Goal: Information Seeking & Learning: Learn about a topic

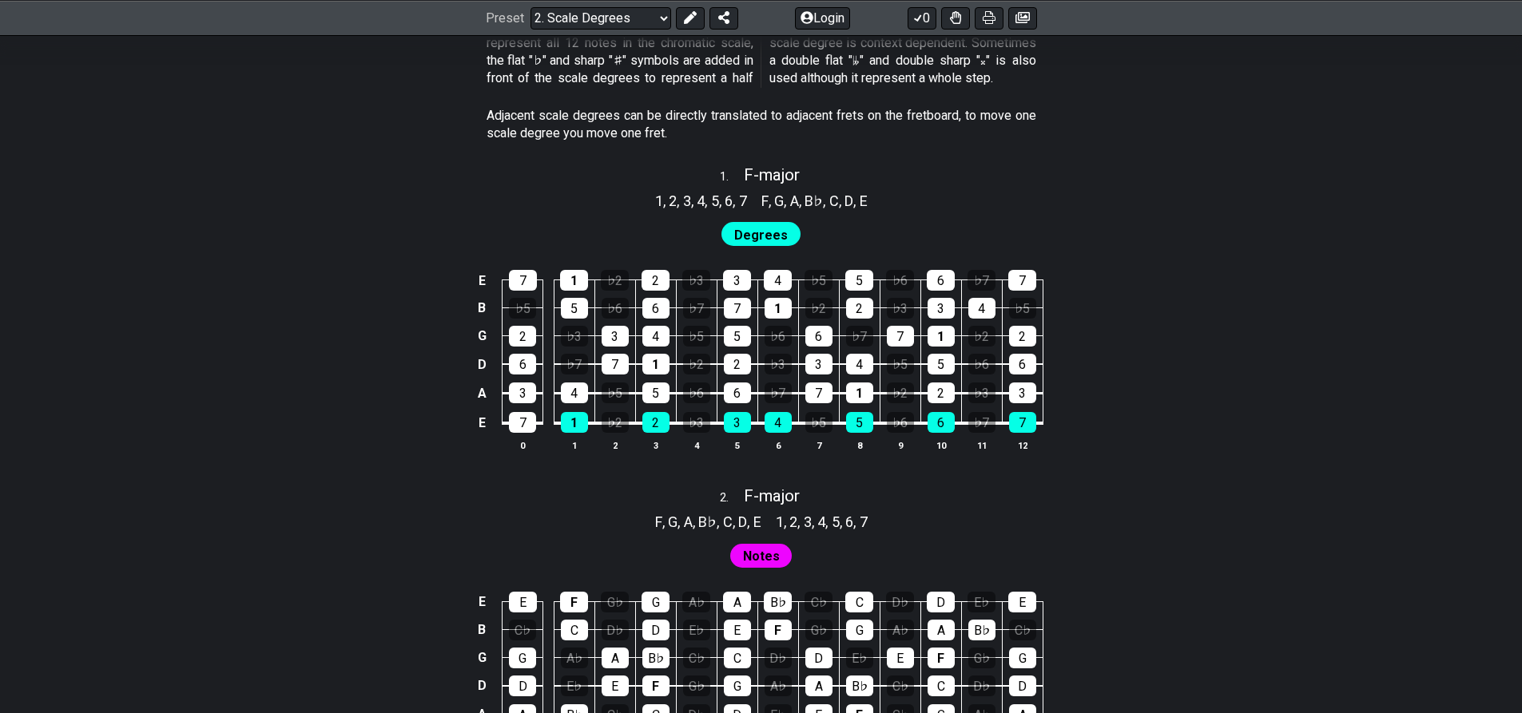
scroll to position [958, 0]
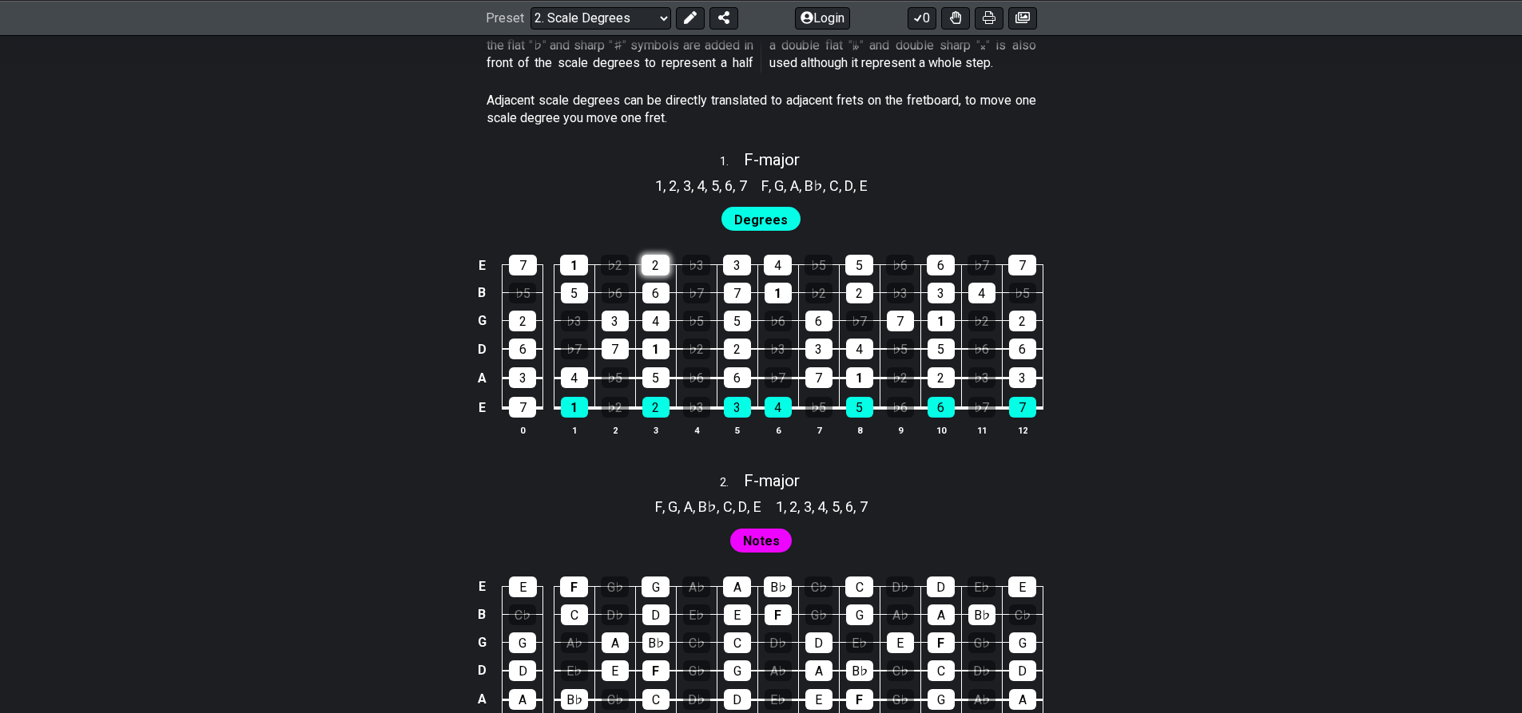
click at [661, 261] on div "2" at bounding box center [655, 265] width 28 height 21
click at [660, 263] on div "2" at bounding box center [655, 265] width 28 height 21
click at [657, 292] on div "6" at bounding box center [655, 293] width 27 height 21
click at [661, 295] on div "6" at bounding box center [655, 293] width 27 height 21
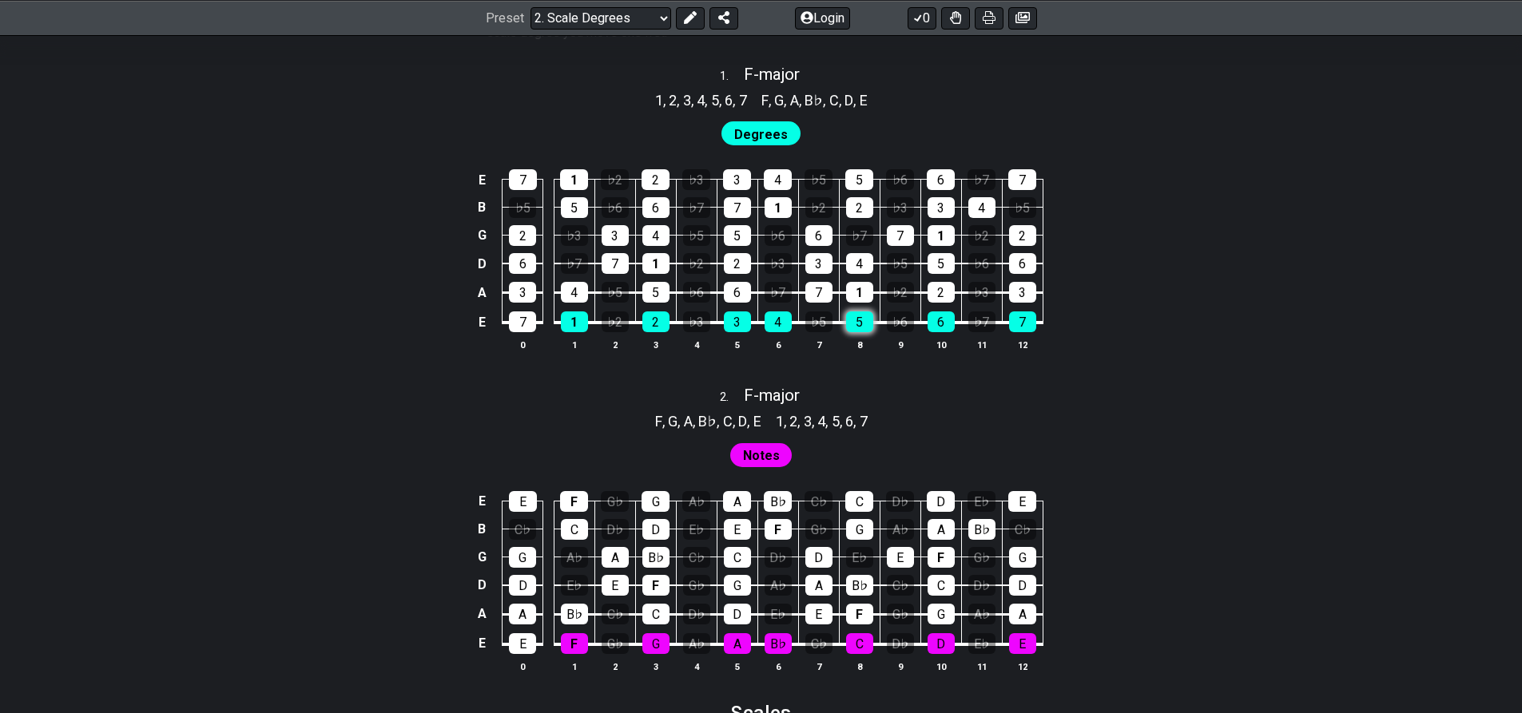
scroll to position [1065, 0]
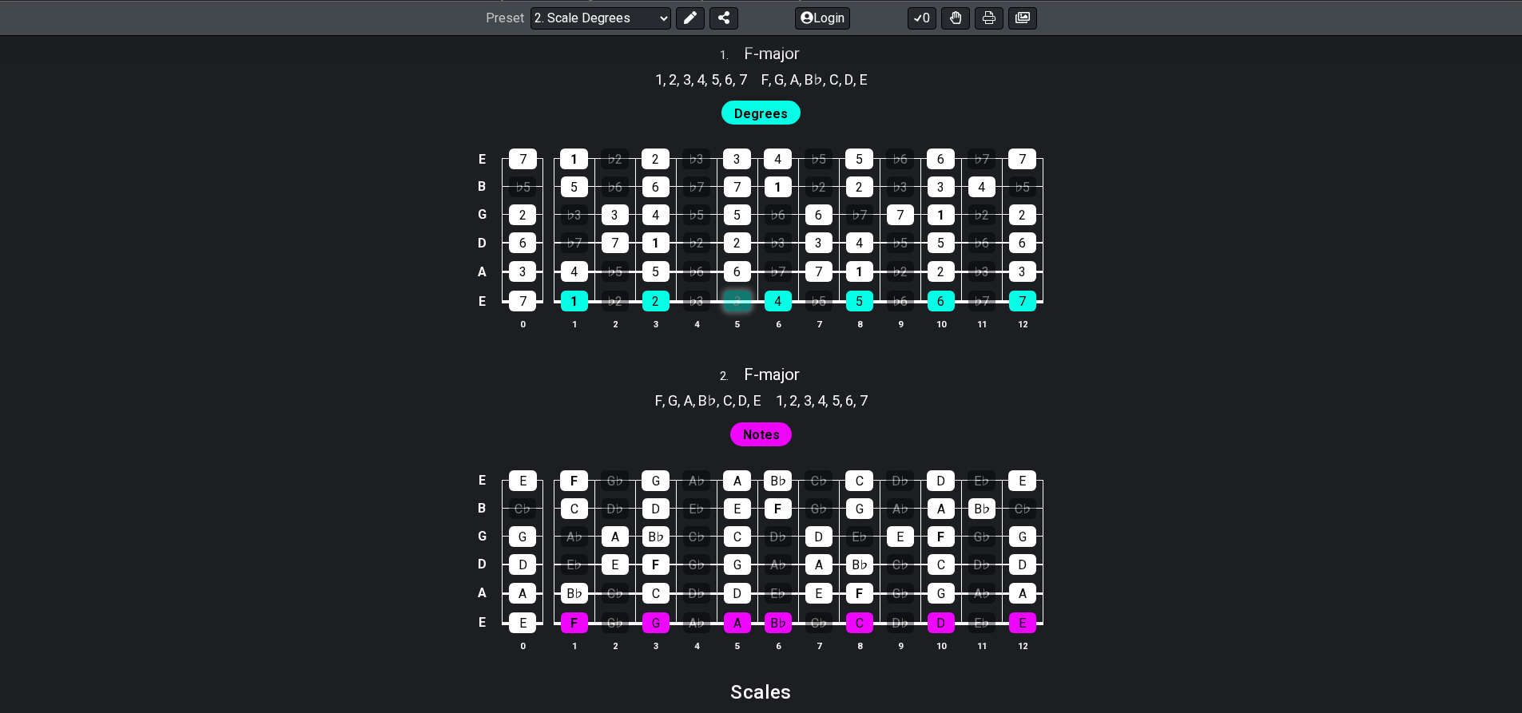
click at [740, 301] on div "3" at bounding box center [737, 301] width 27 height 21
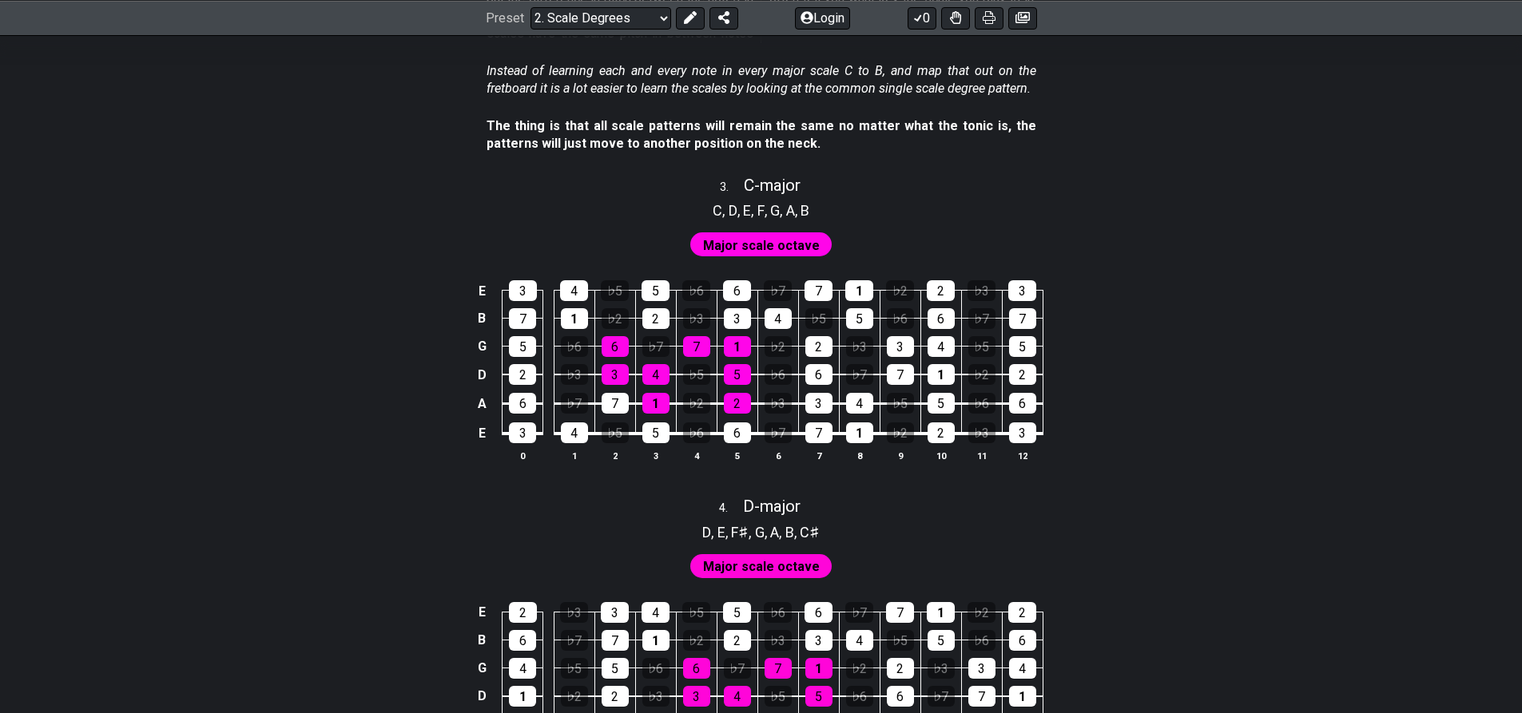
scroll to position [1917, 0]
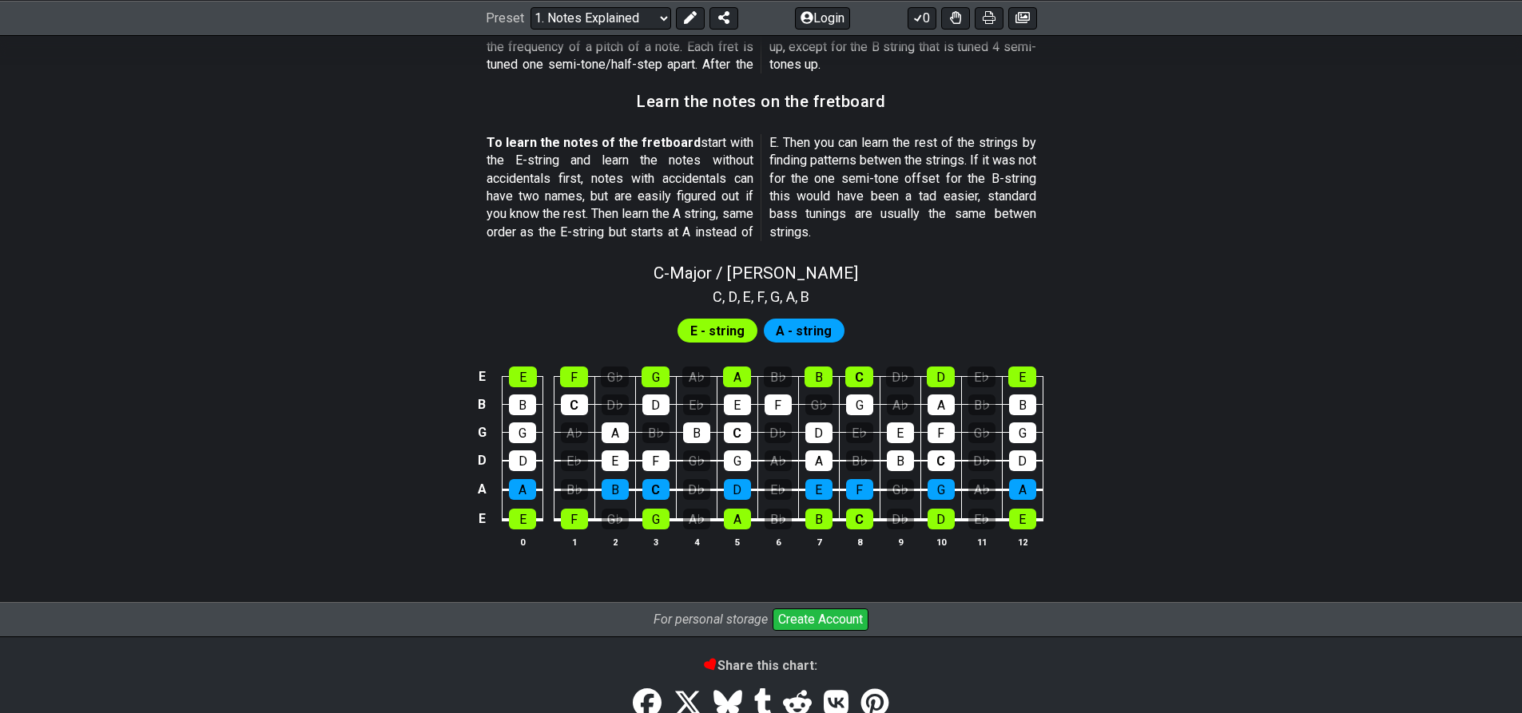
scroll to position [1349, 0]
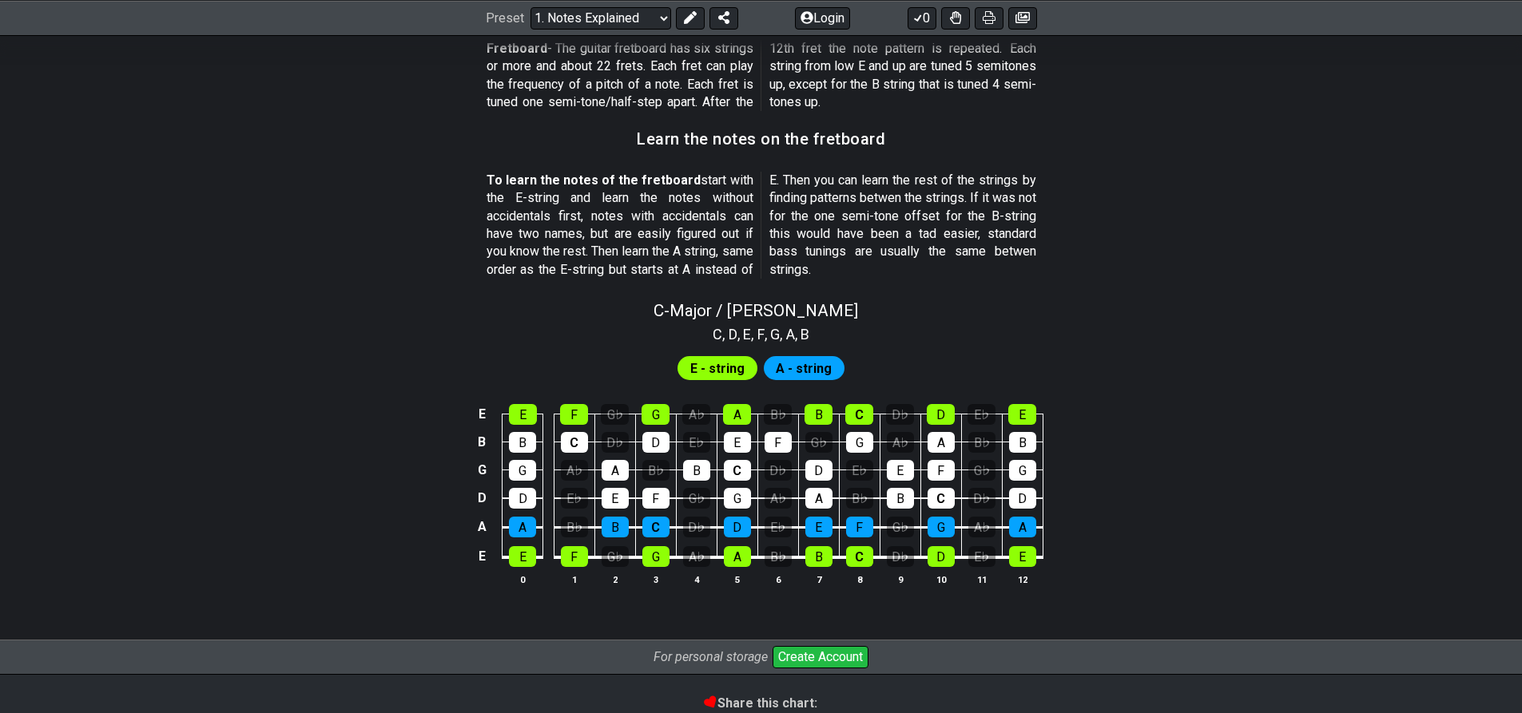
click at [799, 369] on span "A - string" at bounding box center [804, 368] width 56 height 23
click at [728, 367] on span "E - string" at bounding box center [717, 368] width 54 height 23
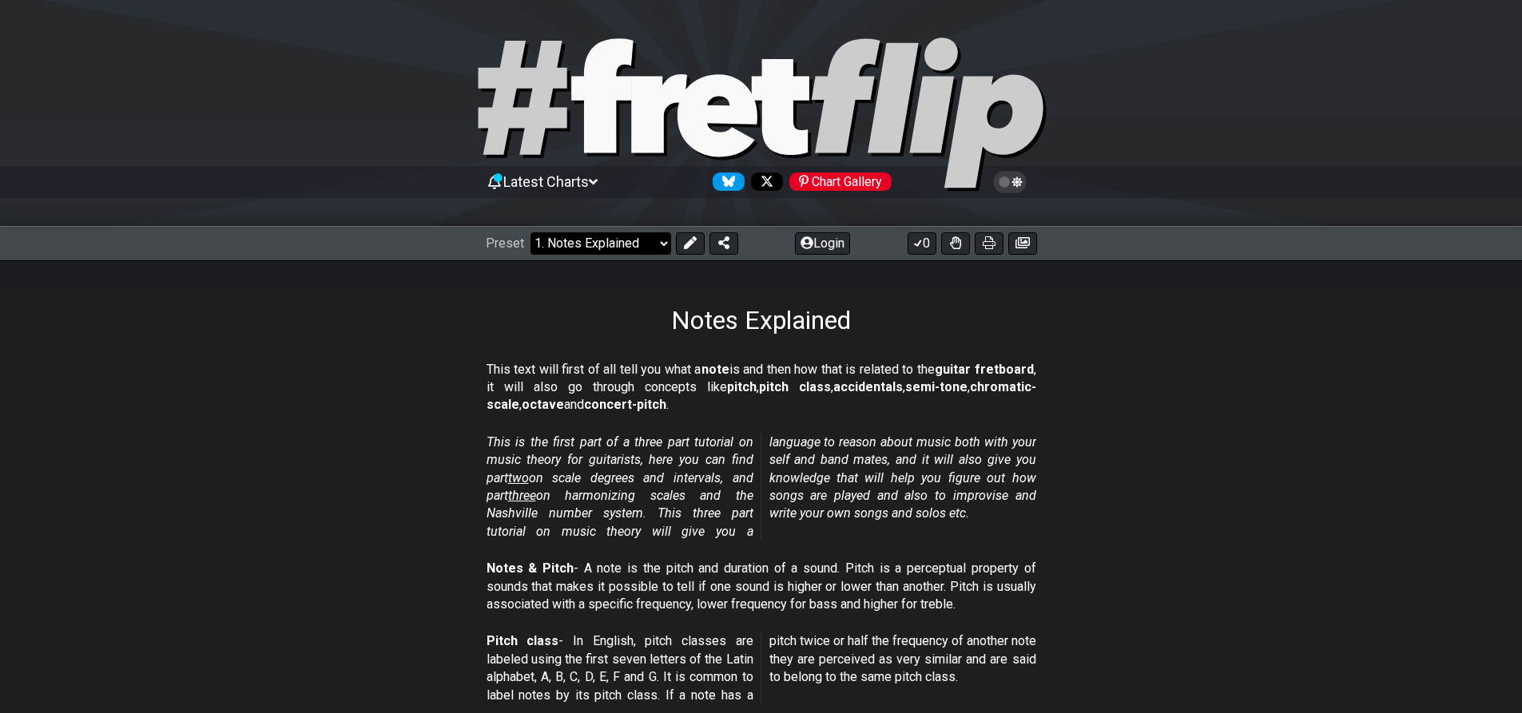
click at [601, 240] on select "Welcome to #fretflip! Initial Preset Custom Preset Minor Pentatonic Major Penta…" at bounding box center [600, 243] width 141 height 22
click at [530, 232] on select "Welcome to #fretflip! Initial Preset Custom Preset Minor Pentatonic Major Penta…" at bounding box center [600, 243] width 141 height 22
select select "/scale-degrees-and-intervals"
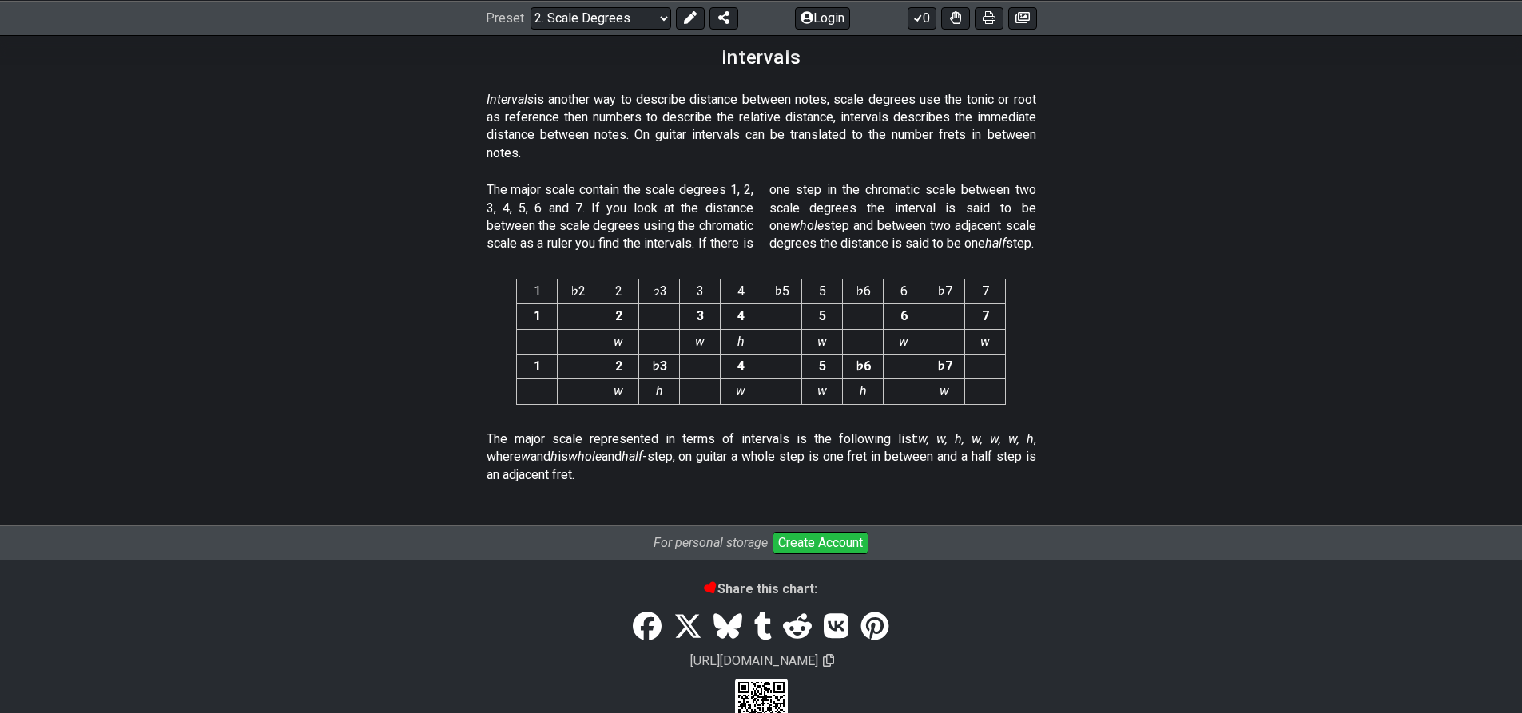
scroll to position [4061, 0]
